Goal: Information Seeking & Learning: Learn about a topic

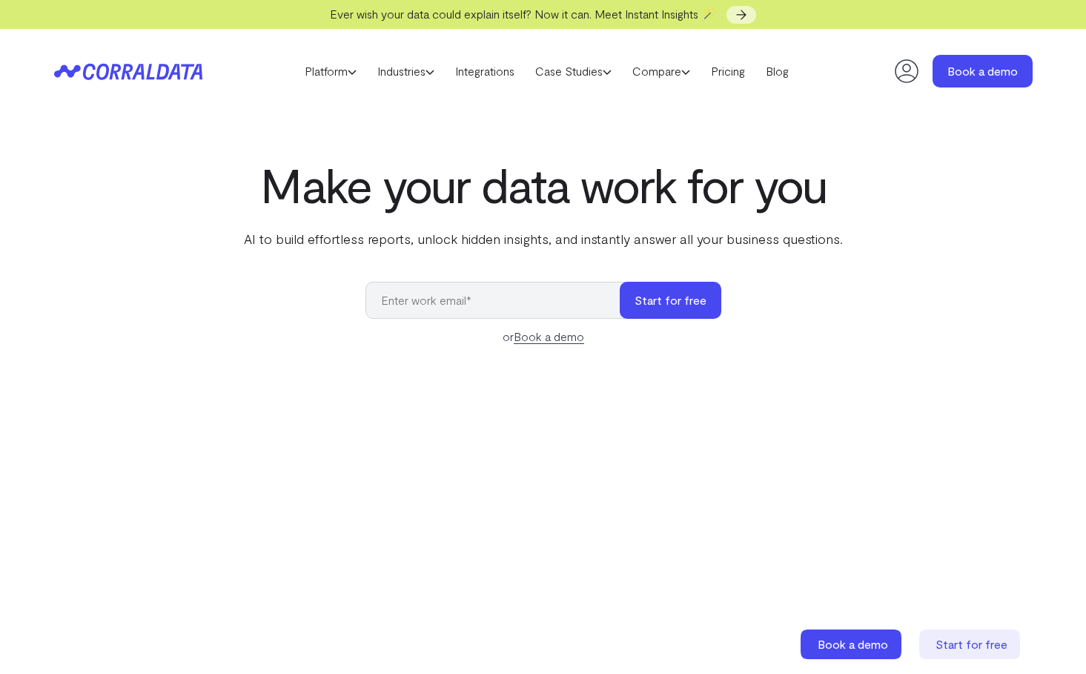
click at [138, 85] on header "Platform AI Reporting Use AI to effortlessly answer any business questions from…" at bounding box center [543, 71] width 979 height 85
click at [149, 79] on icon at bounding box center [118, 71] width 72 height 16
click at [142, 76] on icon at bounding box center [118, 71] width 72 height 16
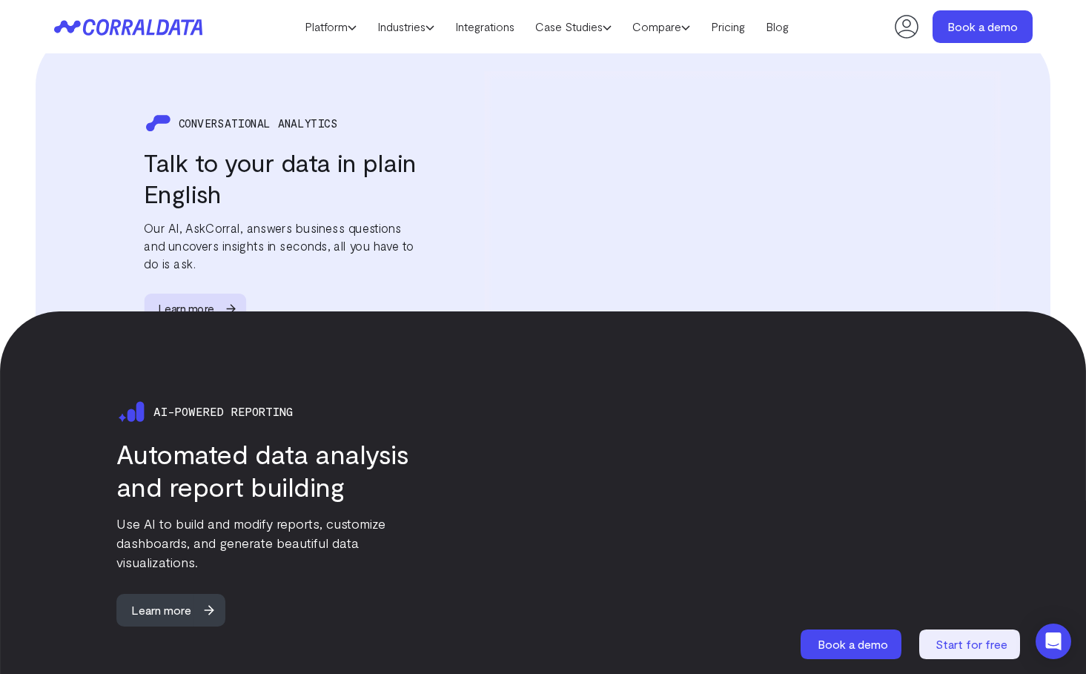
scroll to position [1725, 0]
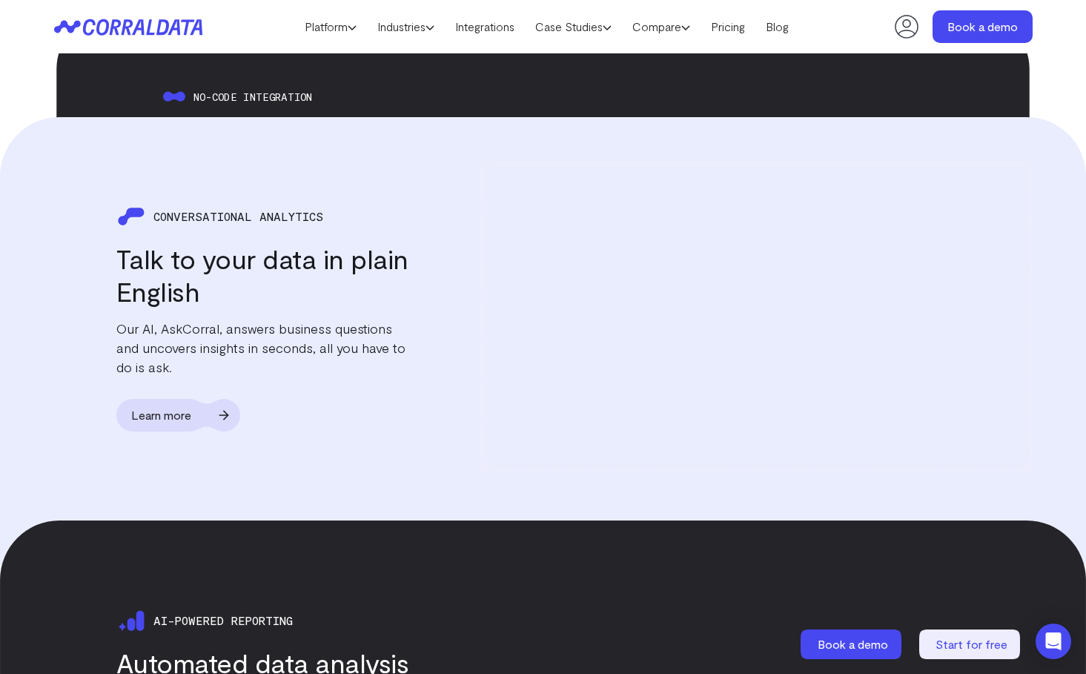
click at [185, 400] on span "Learn more" at bounding box center [161, 415] width 90 height 33
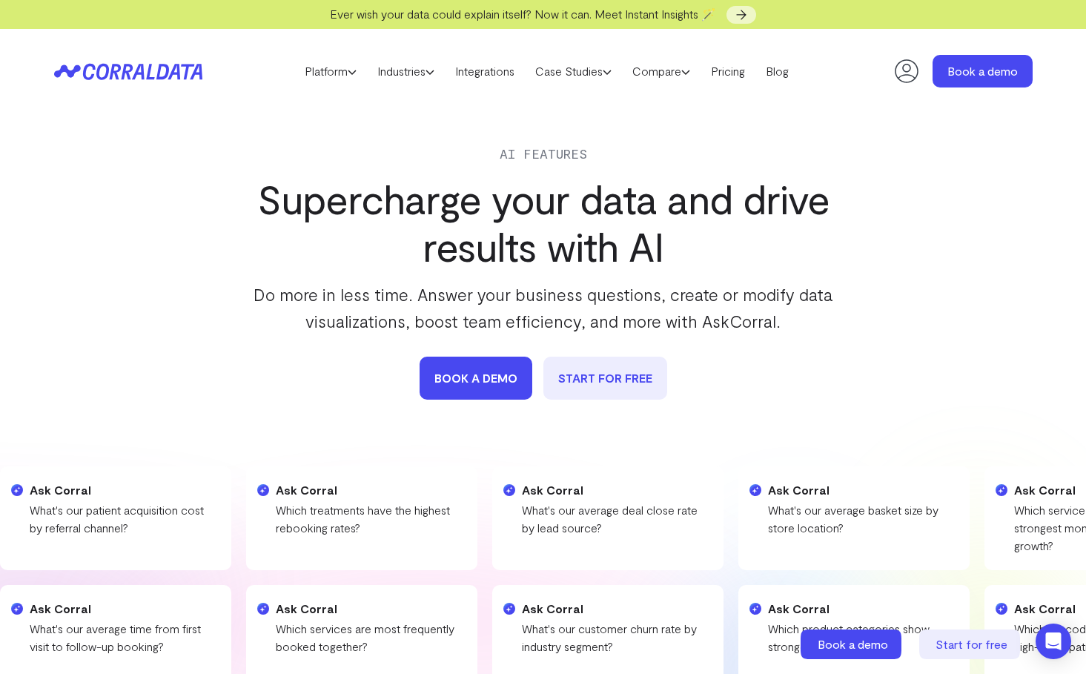
click at [143, 76] on icon at bounding box center [118, 71] width 72 height 16
